Goal: Information Seeking & Learning: Check status

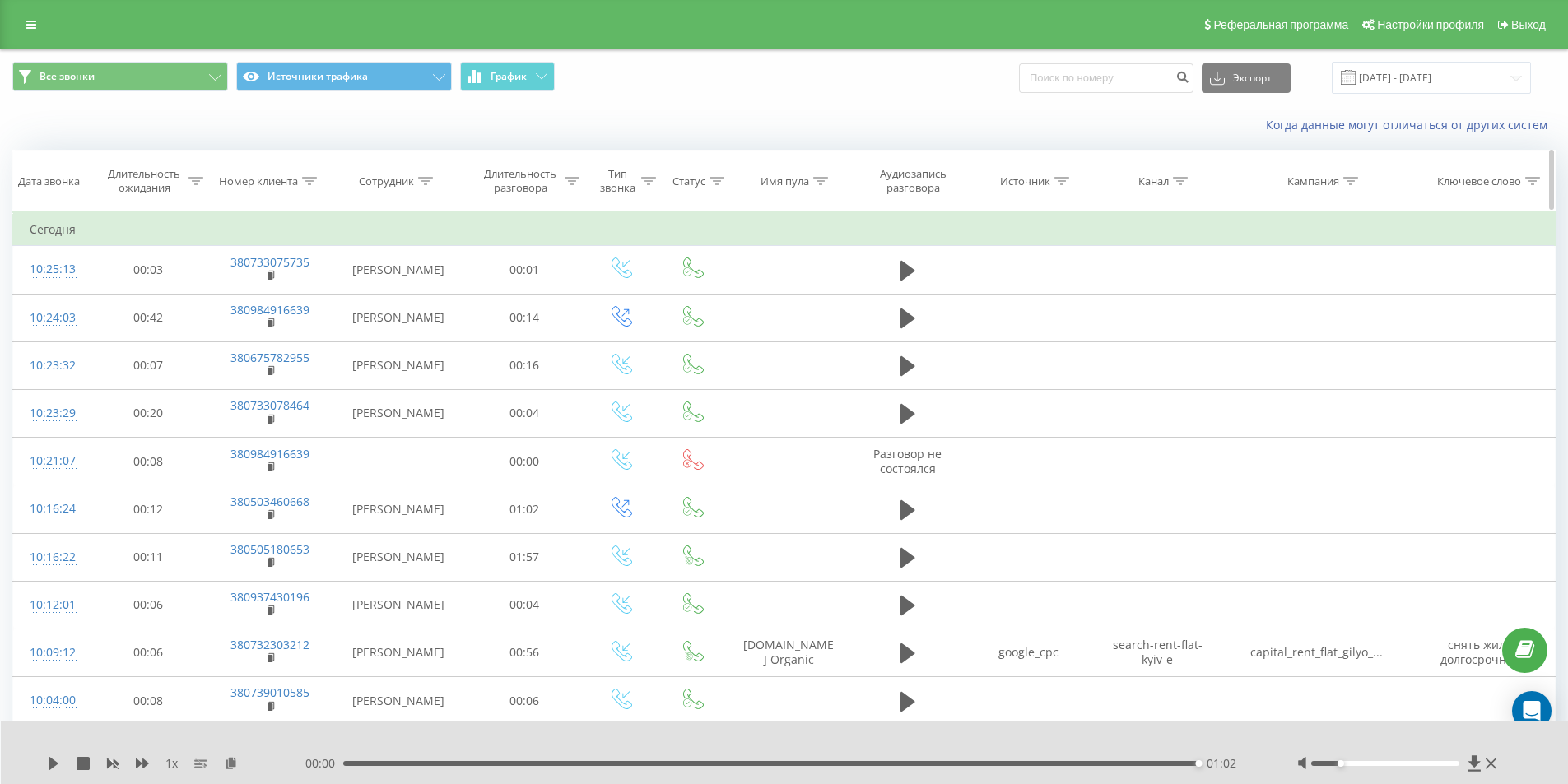
click at [306, 176] on div at bounding box center [309, 181] width 15 height 14
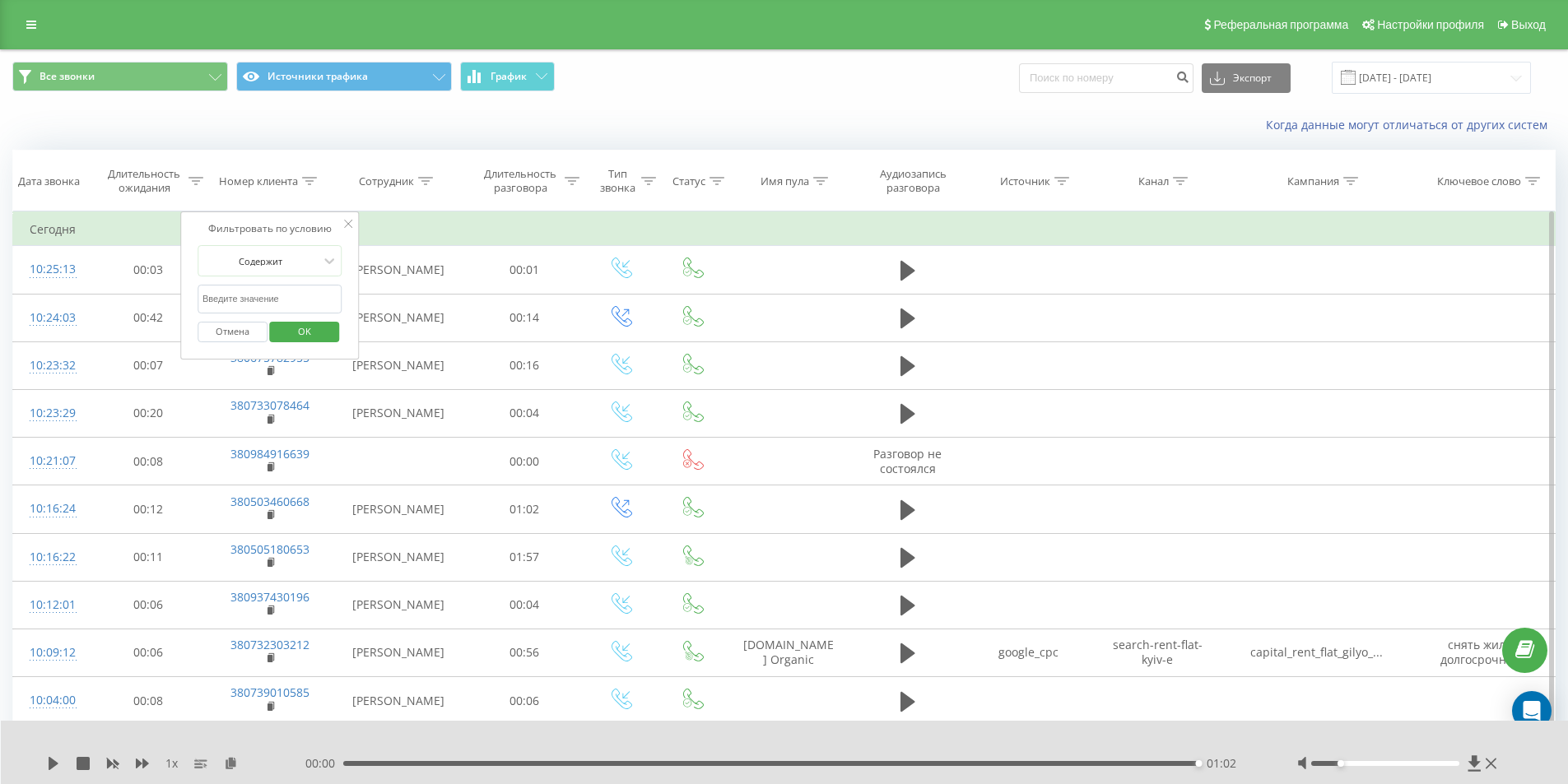
click at [275, 291] on input "text" at bounding box center [270, 299] width 145 height 29
paste input "380992913137"
type input "380992913137"
click at [301, 329] on span "OK" at bounding box center [304, 331] width 46 height 25
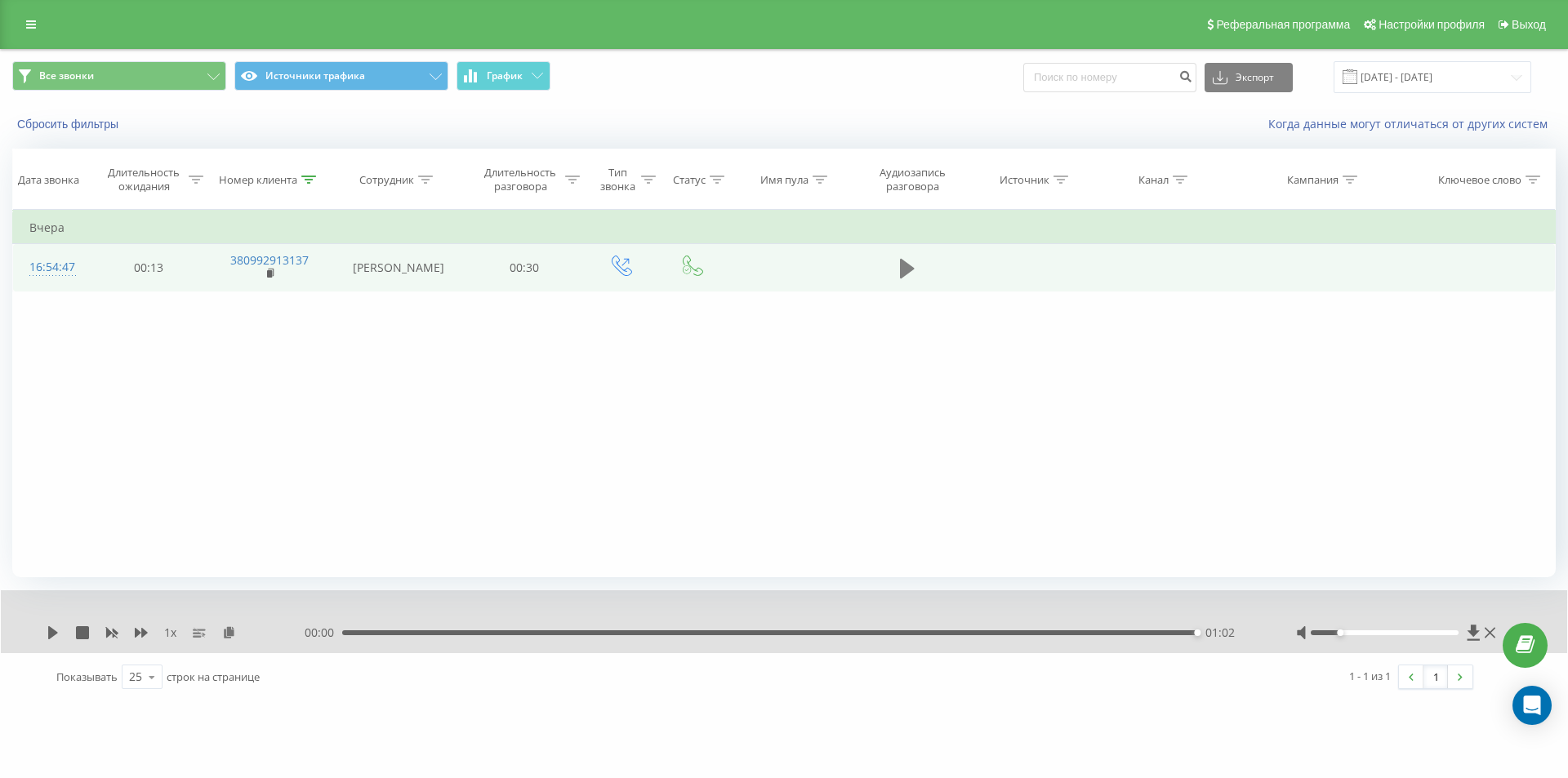
click at [905, 269] on icon at bounding box center [908, 269] width 15 height 20
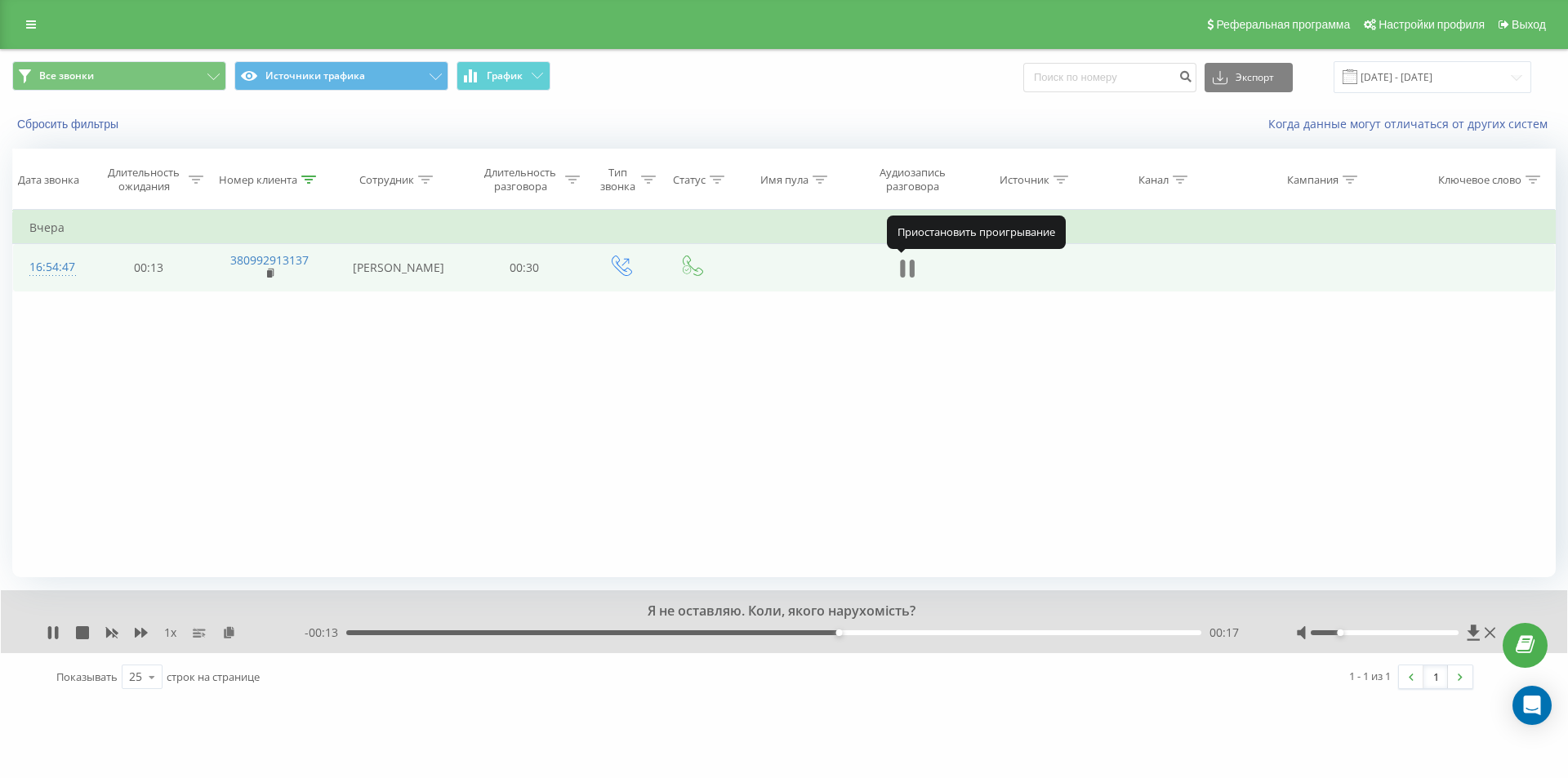
click at [911, 270] on icon at bounding box center [911, 268] width 5 height 18
click at [305, 175] on icon at bounding box center [309, 179] width 15 height 8
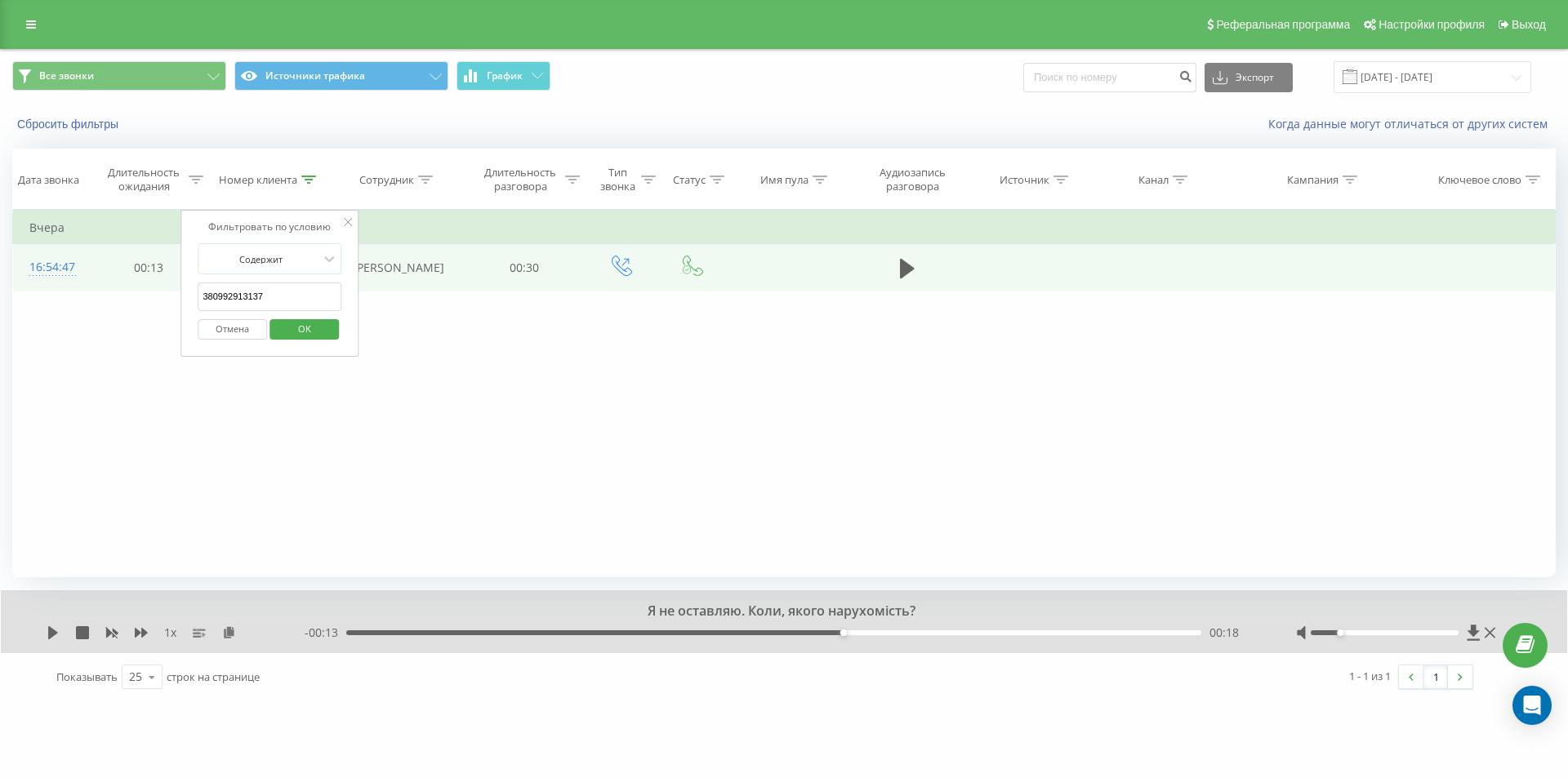
drag, startPoint x: 136, startPoint y: 296, endPoint x: 122, endPoint y: 291, distance: 14.9
click at [117, 292] on div "Фильтровать по условию Равно Отмена OK Фильтровать по условию Содержит 38099291…" at bounding box center [784, 394] width 1544 height 368
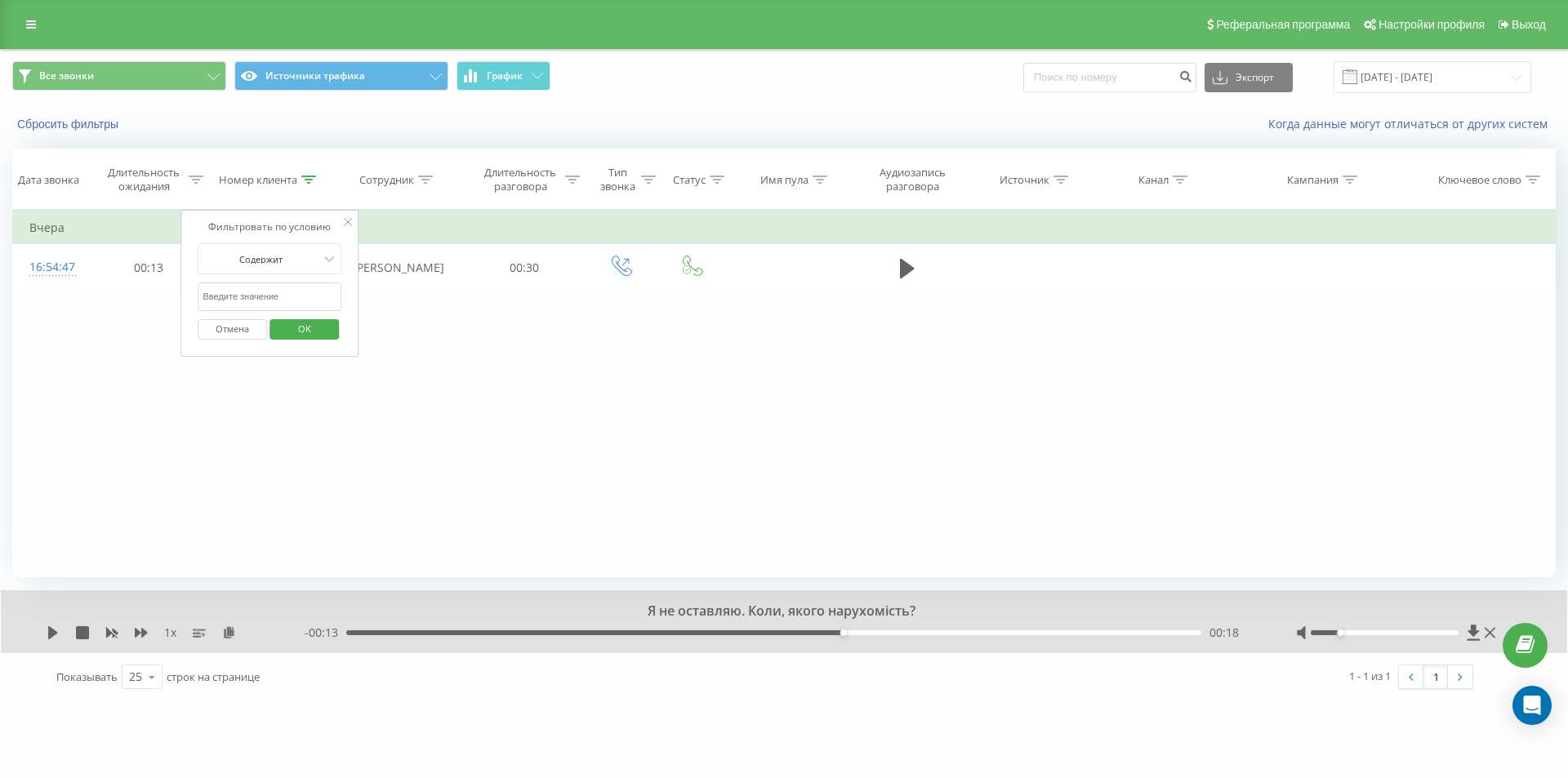
click at [287, 321] on span "OK" at bounding box center [304, 328] width 46 height 25
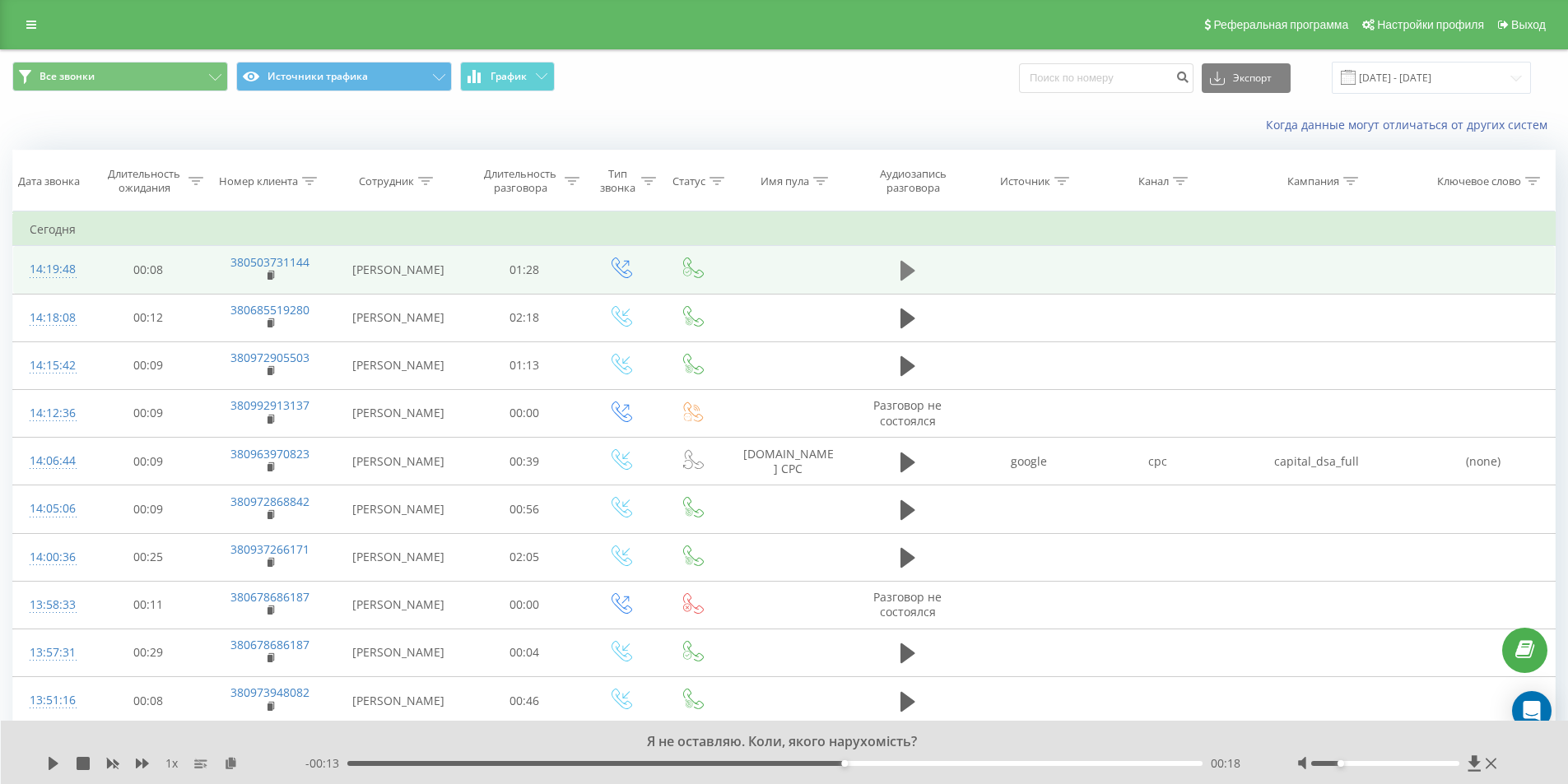
click at [898, 268] on button at bounding box center [908, 271] width 24 height 24
click at [57, 765] on icon at bounding box center [57, 764] width 4 height 13
click at [942, 762] on div "01:01" at bounding box center [776, 763] width 856 height 5
click at [43, 766] on div "1 x - 00:27 01:01 01:01" at bounding box center [785, 752] width 1568 height 63
click at [59, 764] on icon at bounding box center [54, 764] width 13 height 13
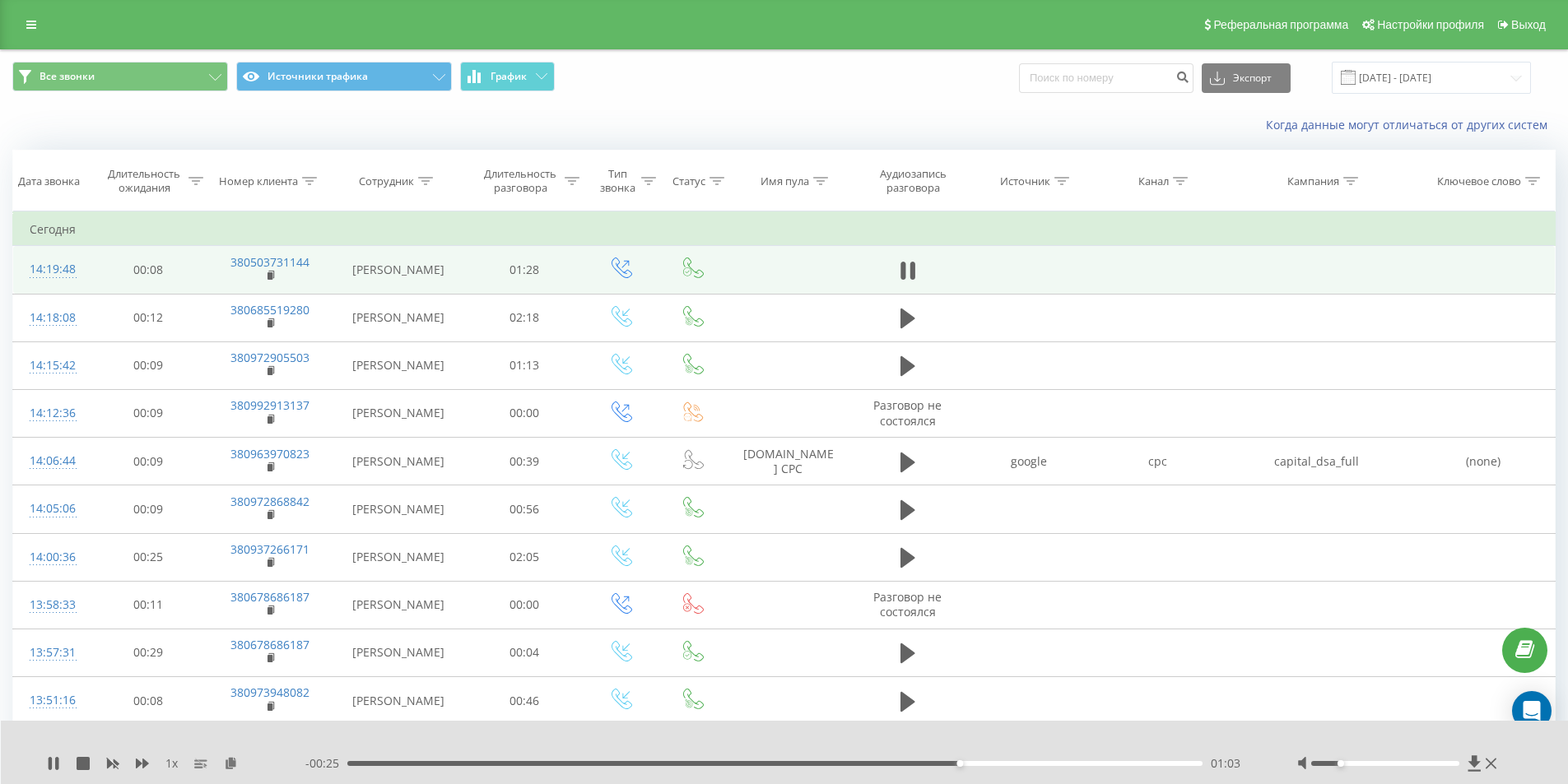
click at [877, 759] on div "- 00:25 01:03 01:03" at bounding box center [780, 764] width 950 height 17
click at [879, 765] on div "01:03" at bounding box center [776, 763] width 856 height 5
click at [56, 766] on icon at bounding box center [57, 764] width 4 height 13
click at [713, 764] on div "01:00" at bounding box center [776, 763] width 856 height 5
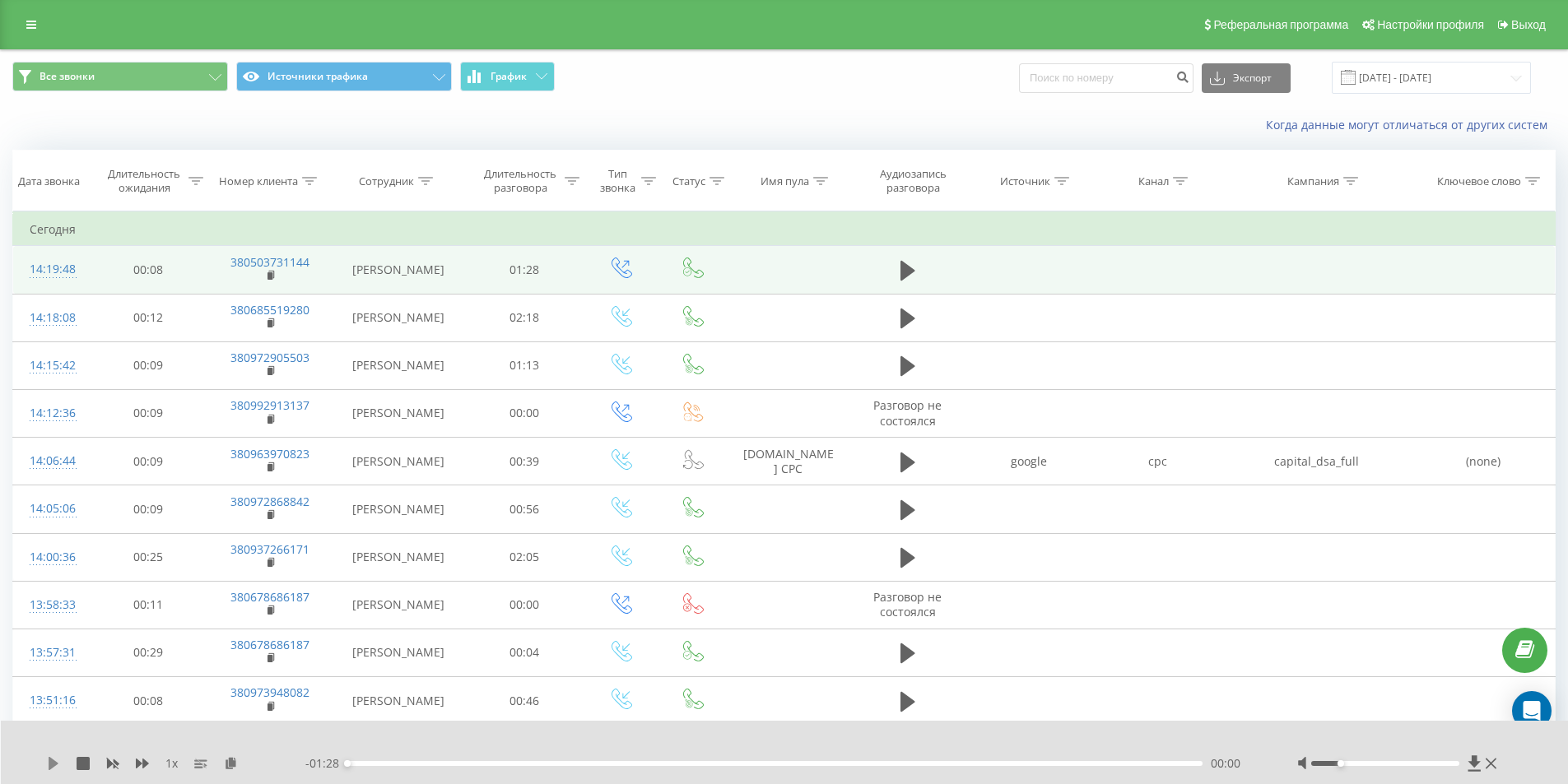
click at [56, 764] on icon at bounding box center [54, 764] width 10 height 13
click at [55, 763] on icon at bounding box center [54, 764] width 13 height 13
click at [901, 274] on icon at bounding box center [908, 271] width 15 height 24
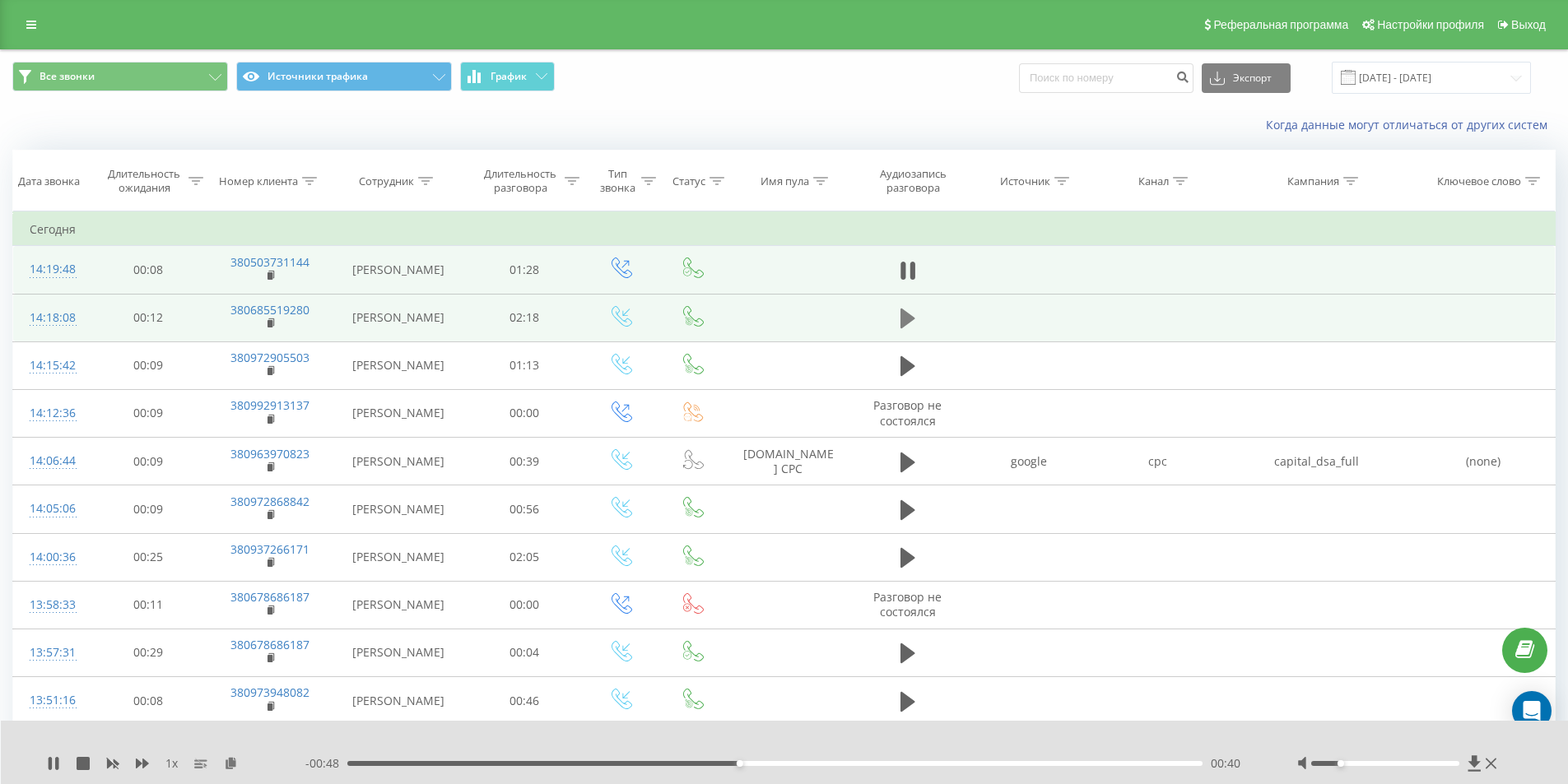
click at [912, 310] on icon at bounding box center [908, 319] width 15 height 24
click at [907, 274] on icon at bounding box center [908, 271] width 15 height 20
click at [658, 762] on div "00:41" at bounding box center [776, 763] width 856 height 5
click at [743, 762] on div "00:16" at bounding box center [776, 763] width 856 height 5
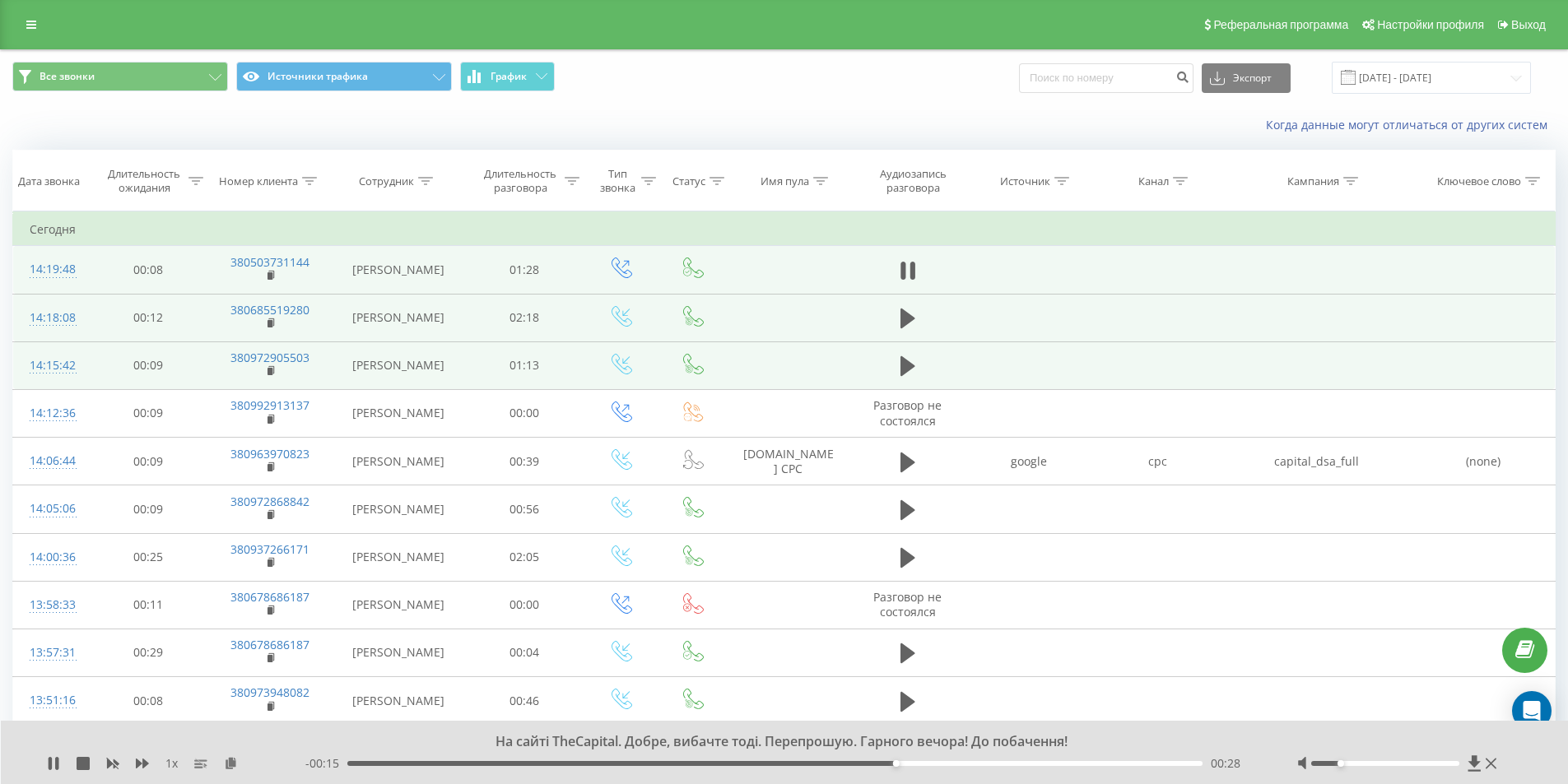
drag, startPoint x: 56, startPoint y: 764, endPoint x: 135, endPoint y: 381, distance: 391.1
click at [56, 761] on icon at bounding box center [57, 764] width 4 height 13
